Goal: Navigation & Orientation: Find specific page/section

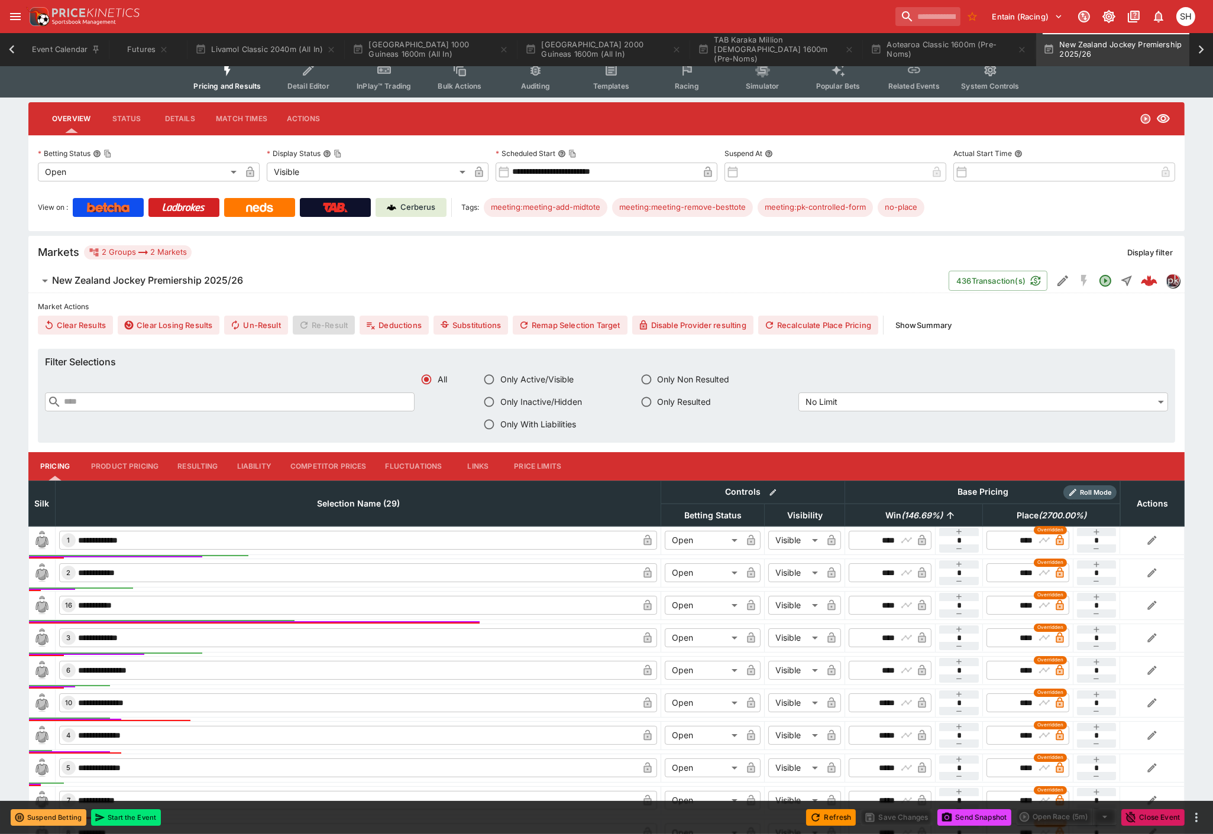
scroll to position [0, 192]
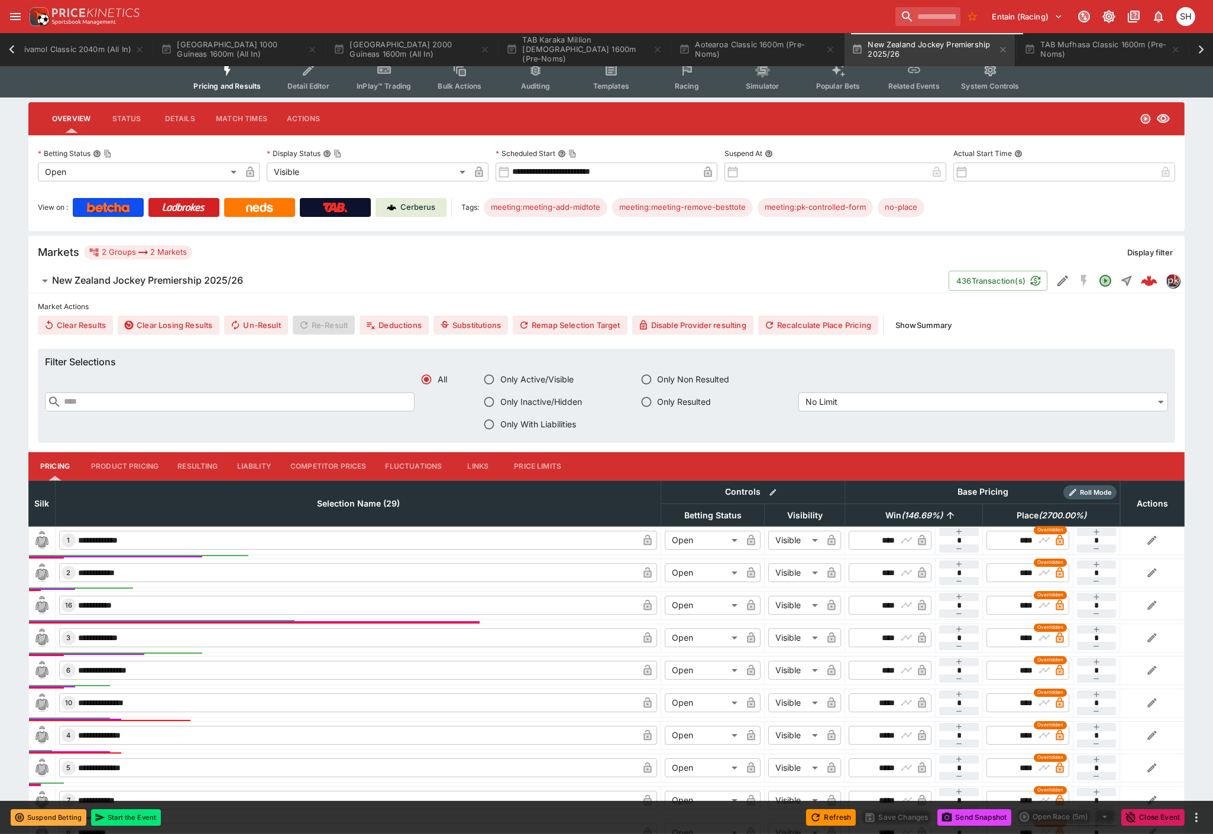
click at [199, 468] on button "Resulting" at bounding box center [197, 466] width 59 height 28
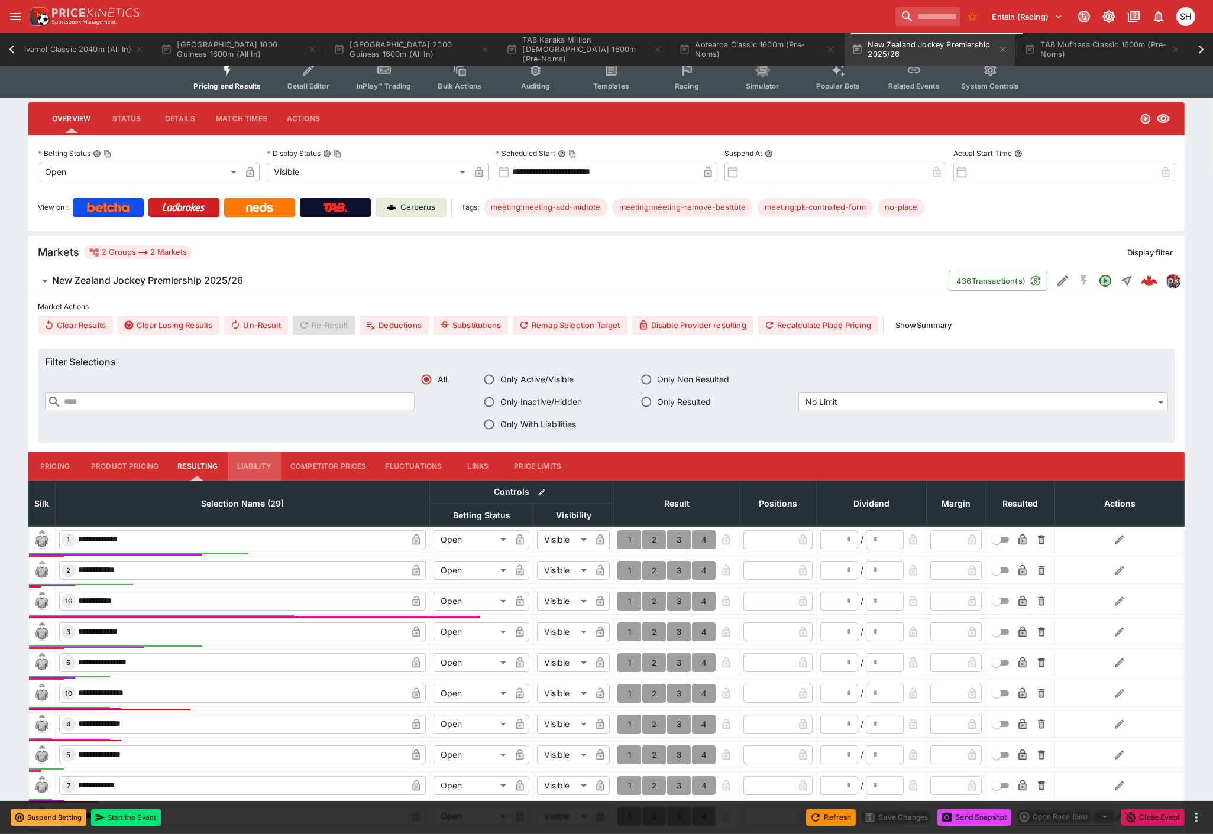
click at [243, 464] on button "Liability" at bounding box center [254, 466] width 53 height 28
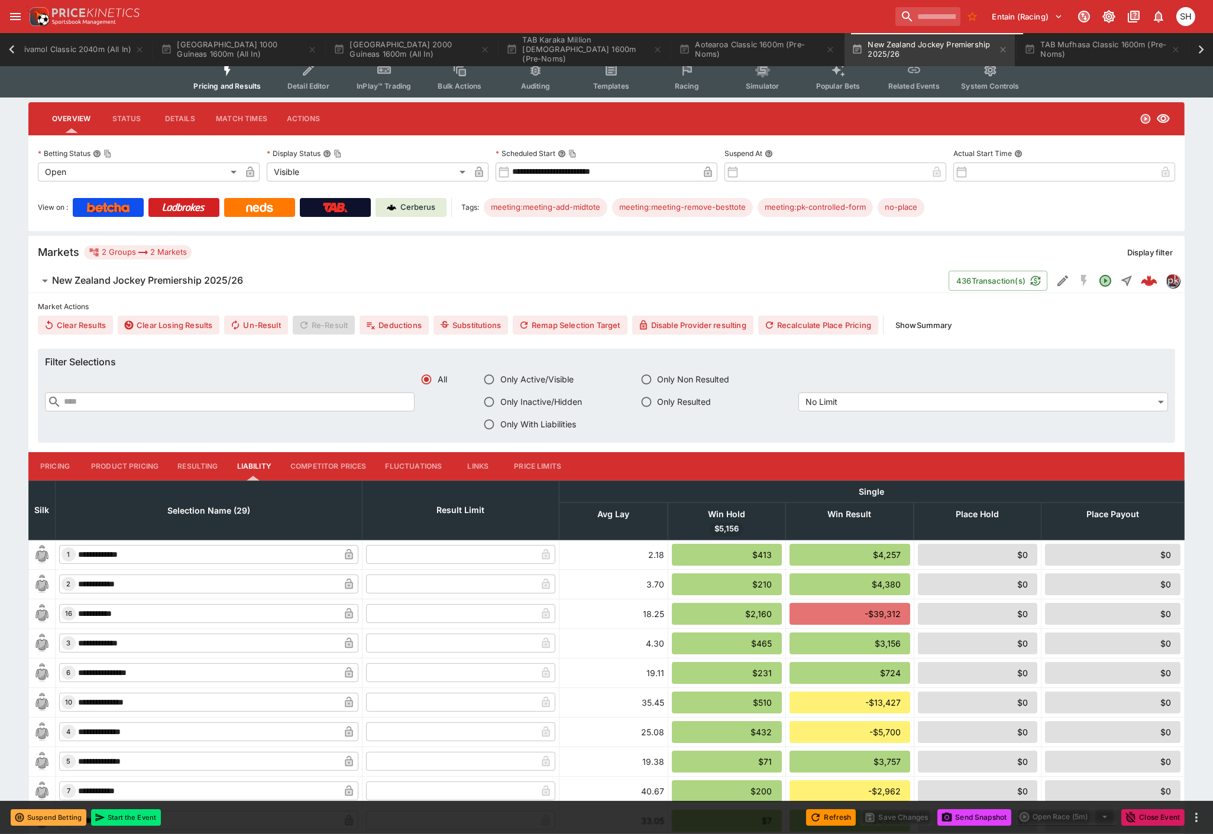
click at [59, 465] on button "Pricing" at bounding box center [54, 466] width 53 height 28
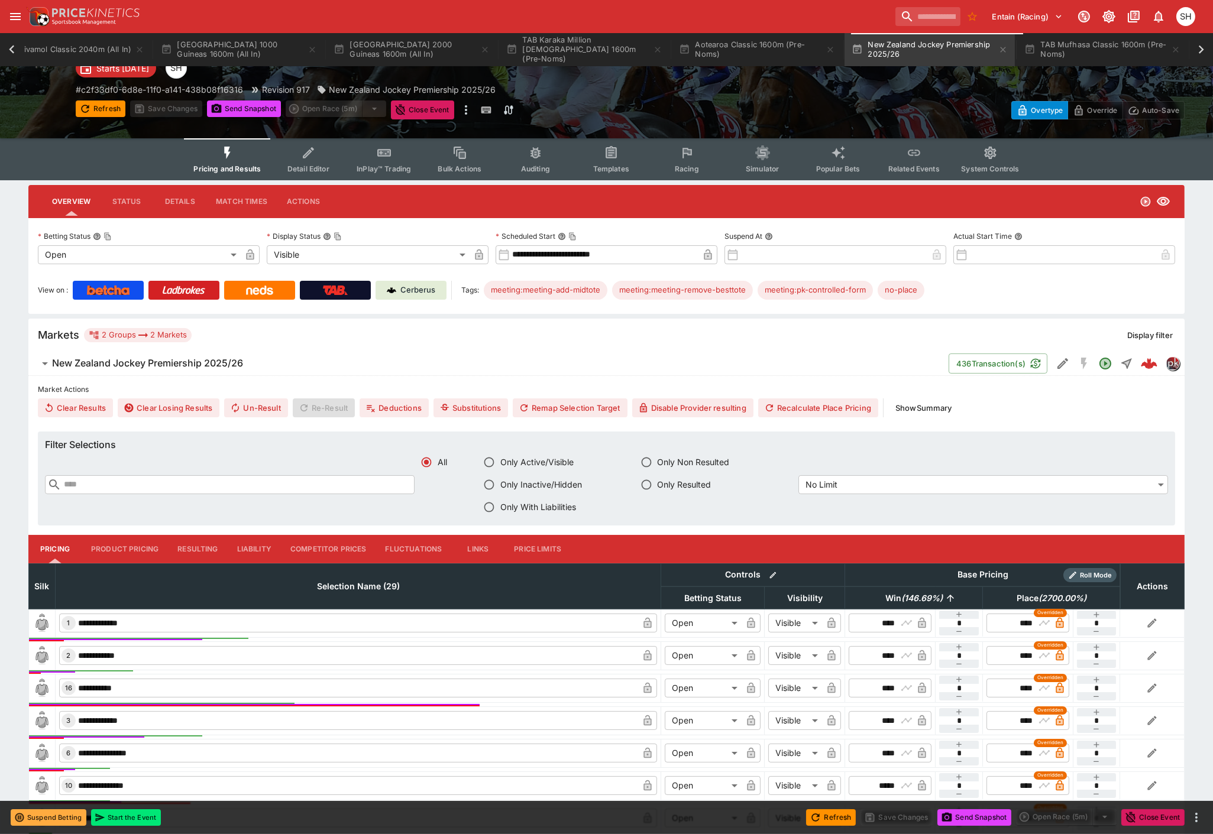
scroll to position [0, 0]
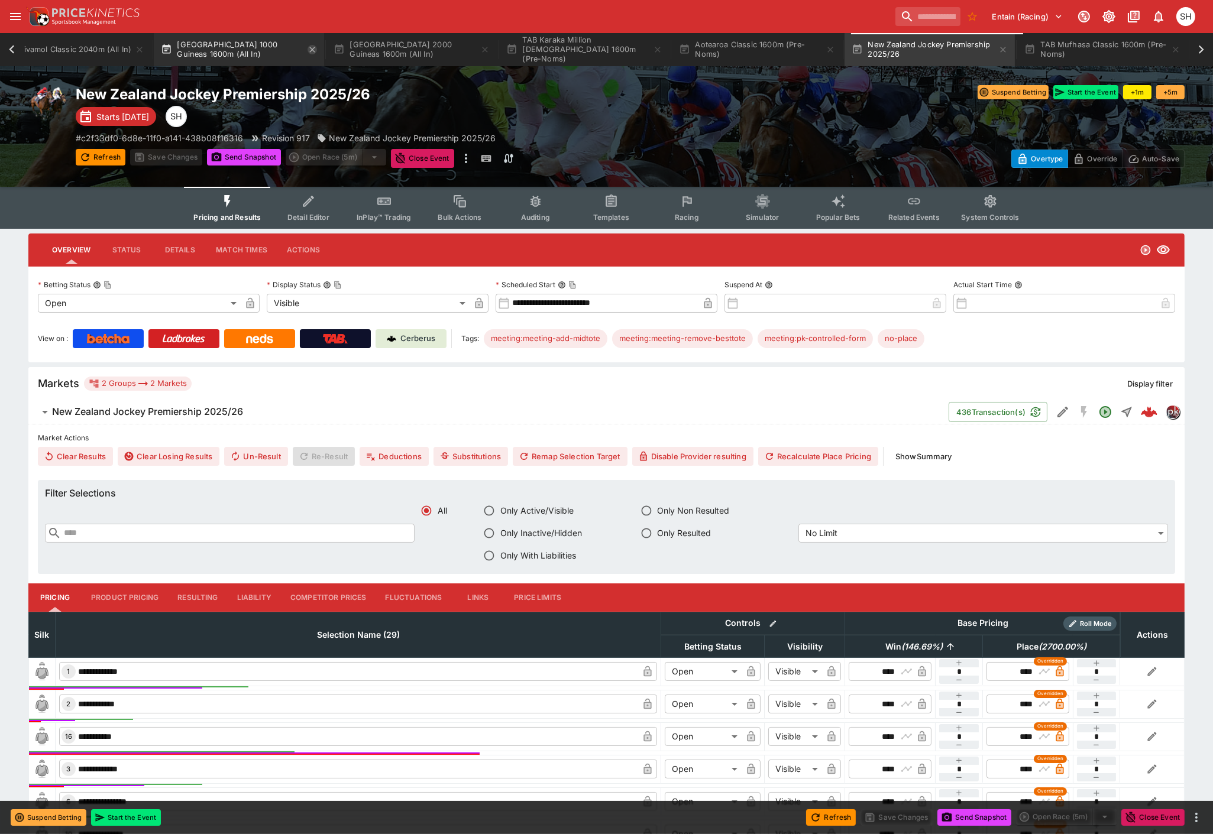
click at [311, 54] on icon "button" at bounding box center [312, 49] width 9 height 9
click at [308, 51] on icon "button" at bounding box center [312, 49] width 9 height 9
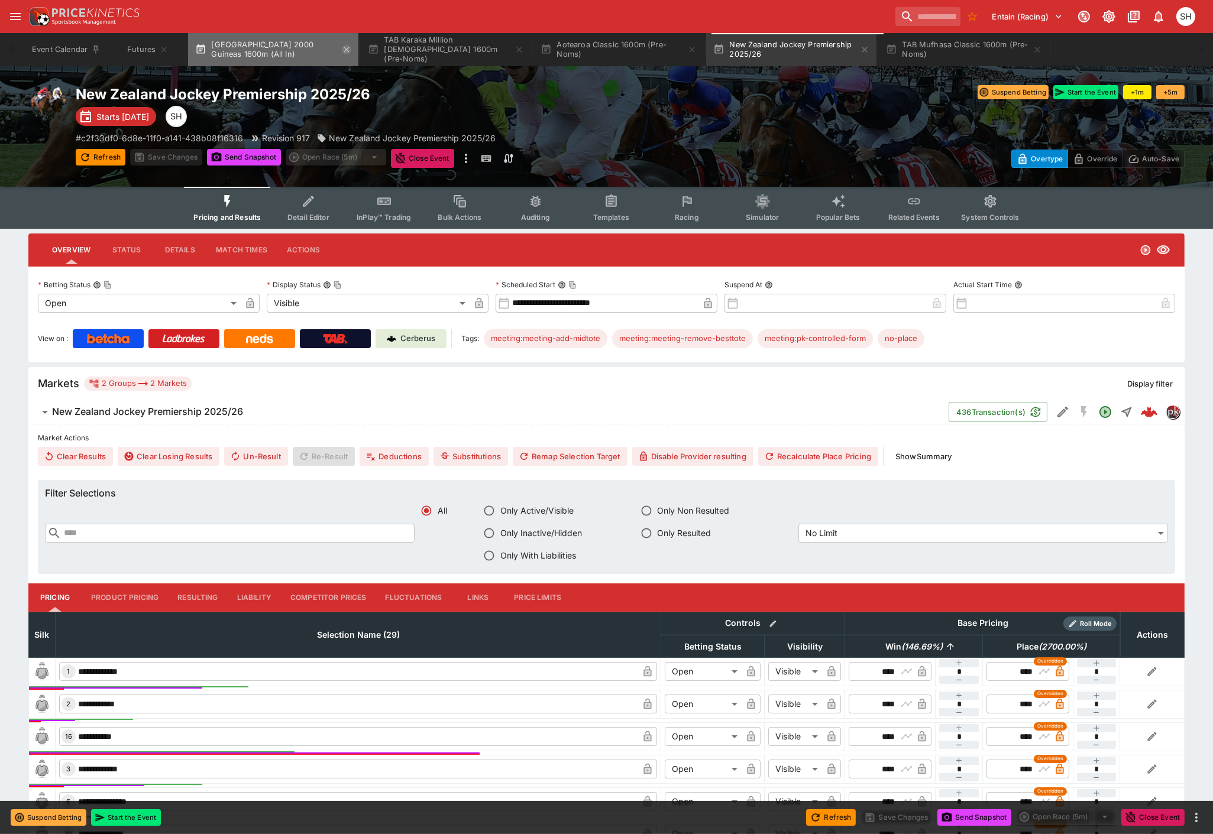
click at [350, 51] on icon "button" at bounding box center [346, 49] width 5 height 5
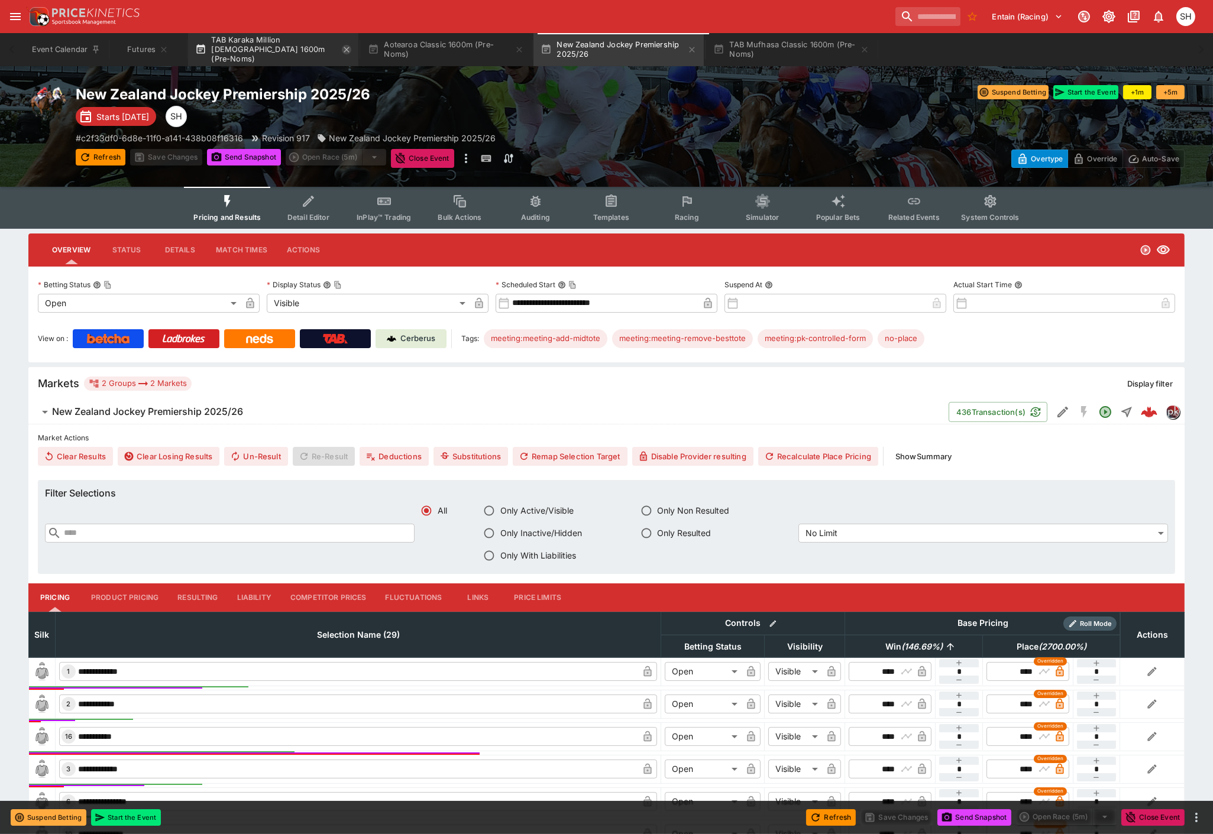
click at [350, 51] on icon "button" at bounding box center [346, 49] width 9 height 9
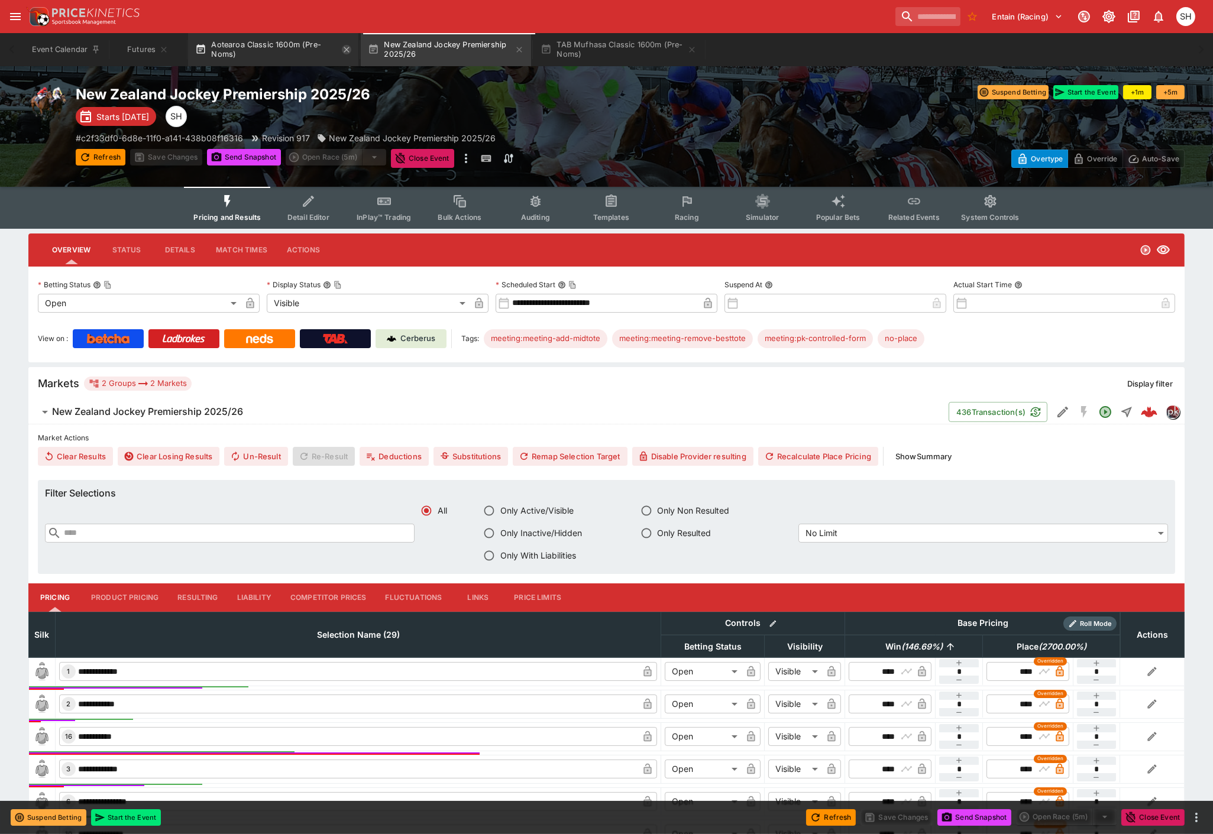
click at [350, 50] on icon "button" at bounding box center [346, 49] width 5 height 5
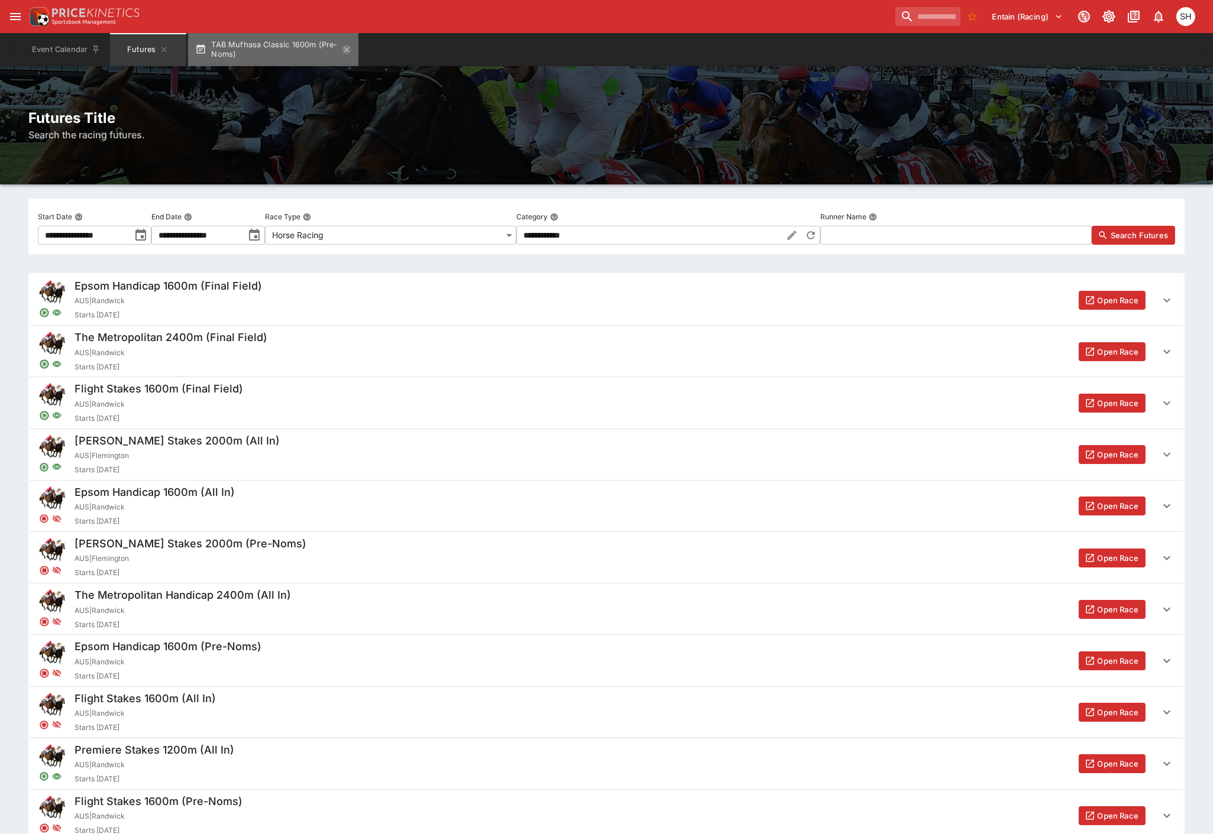
click at [347, 49] on icon "button" at bounding box center [346, 49] width 9 height 9
click at [163, 50] on icon "Futures" at bounding box center [163, 49] width 5 height 5
click at [167, 50] on icon "Futures" at bounding box center [163, 49] width 9 height 9
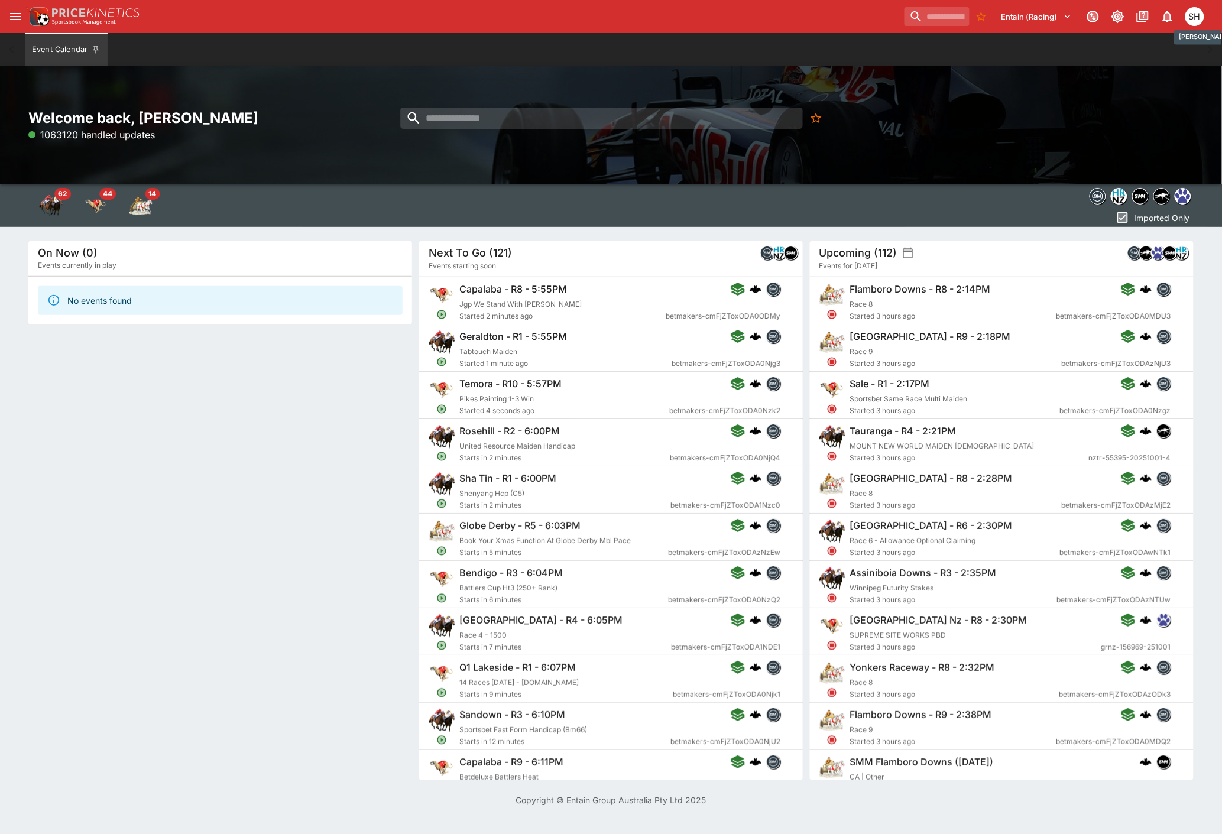
click at [1191, 20] on div "SH" at bounding box center [1195, 16] width 19 height 19
click at [1184, 62] on li "Logout" at bounding box center [1180, 62] width 66 height 19
